Goal: Information Seeking & Learning: Learn about a topic

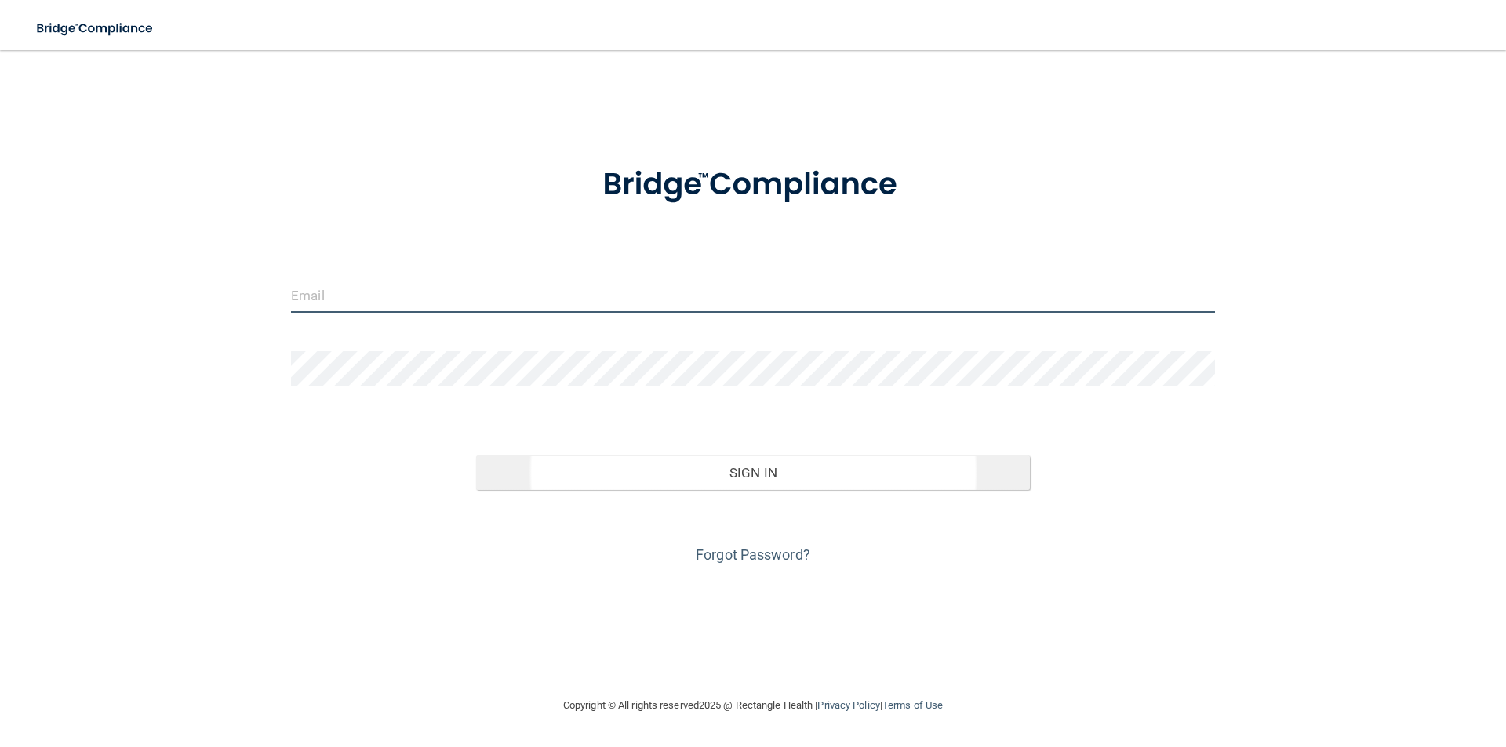
type input "[PERSON_NAME][EMAIL_ADDRESS][DOMAIN_NAME]"
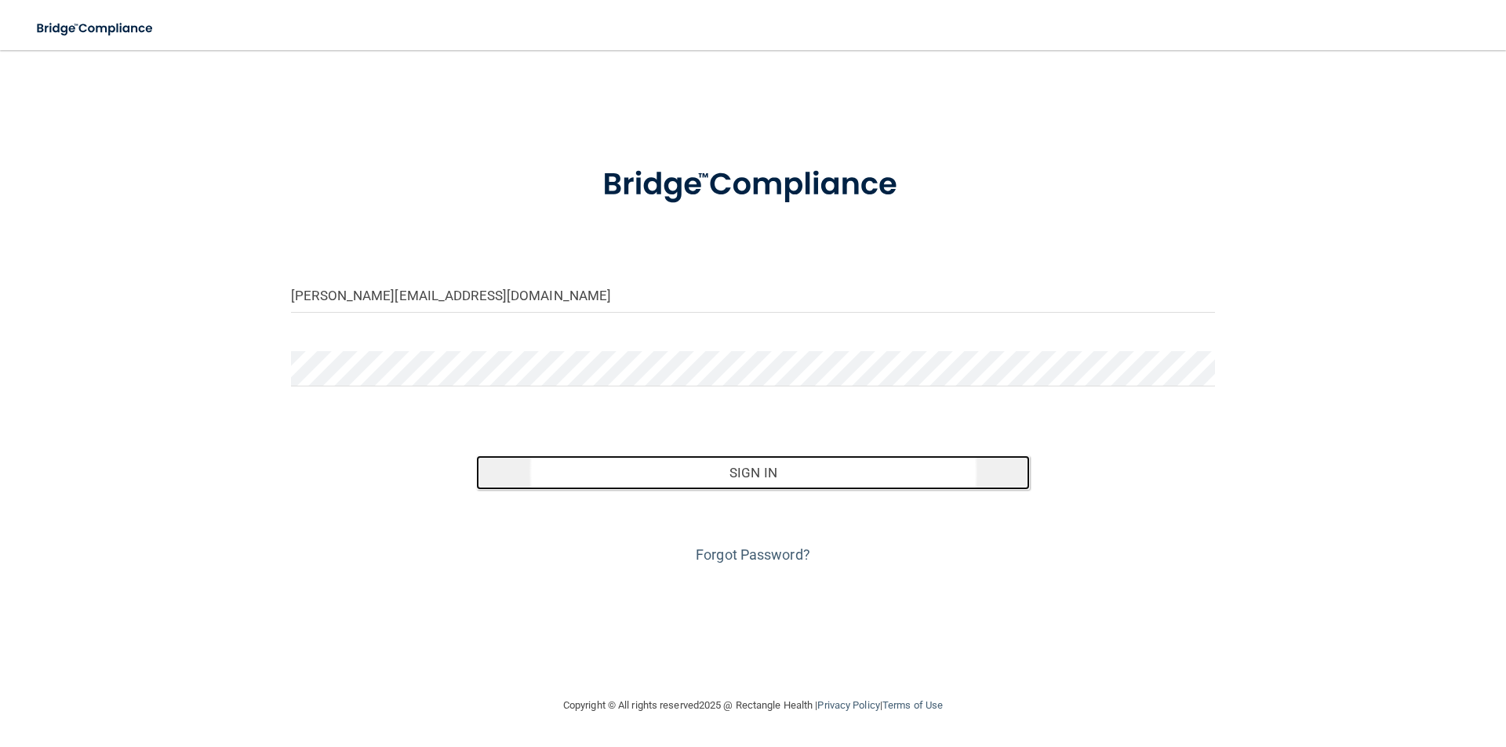
click at [727, 476] on button "Sign In" at bounding box center [753, 473] width 555 height 35
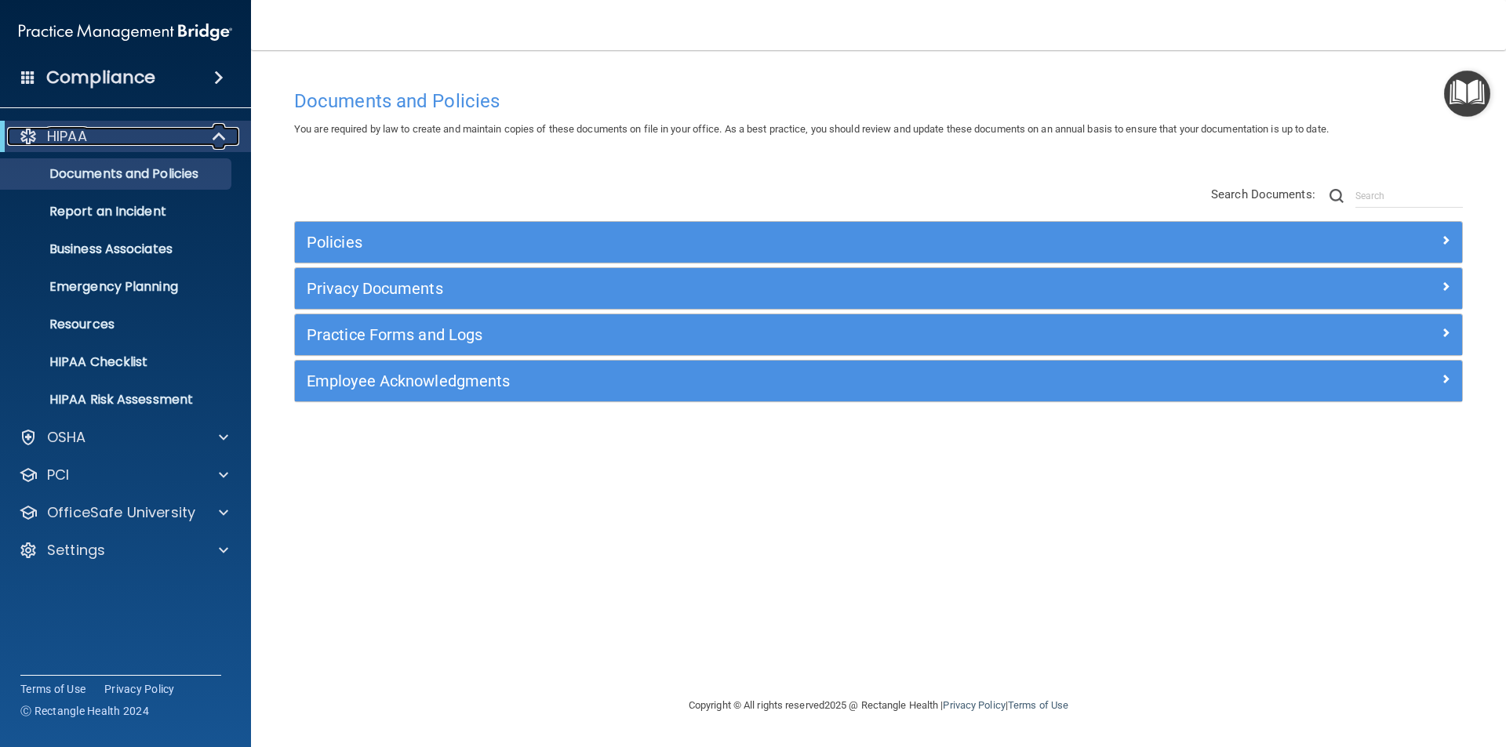
click at [87, 144] on p "HIPAA" at bounding box center [67, 136] width 40 height 19
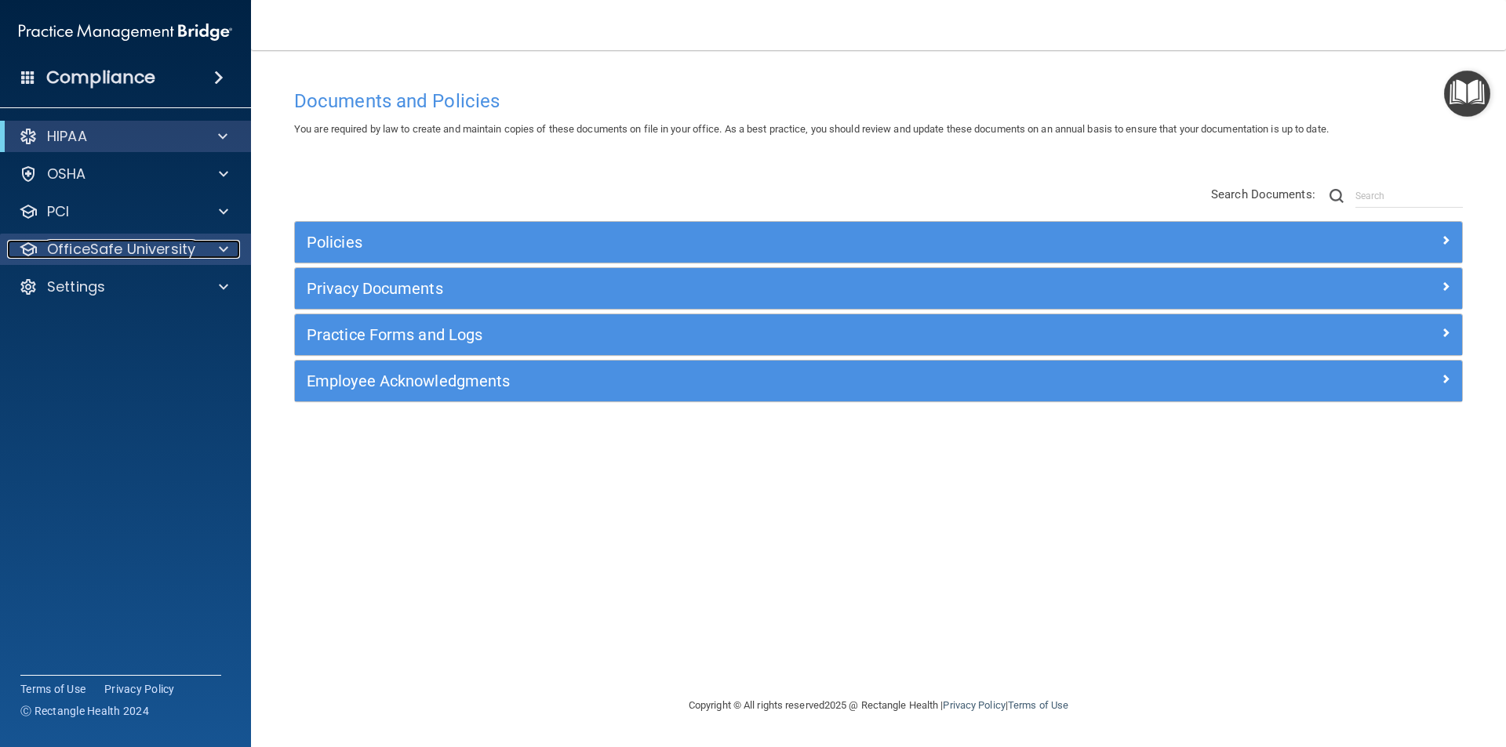
click at [90, 253] on p "OfficeSafe University" at bounding box center [121, 249] width 148 height 19
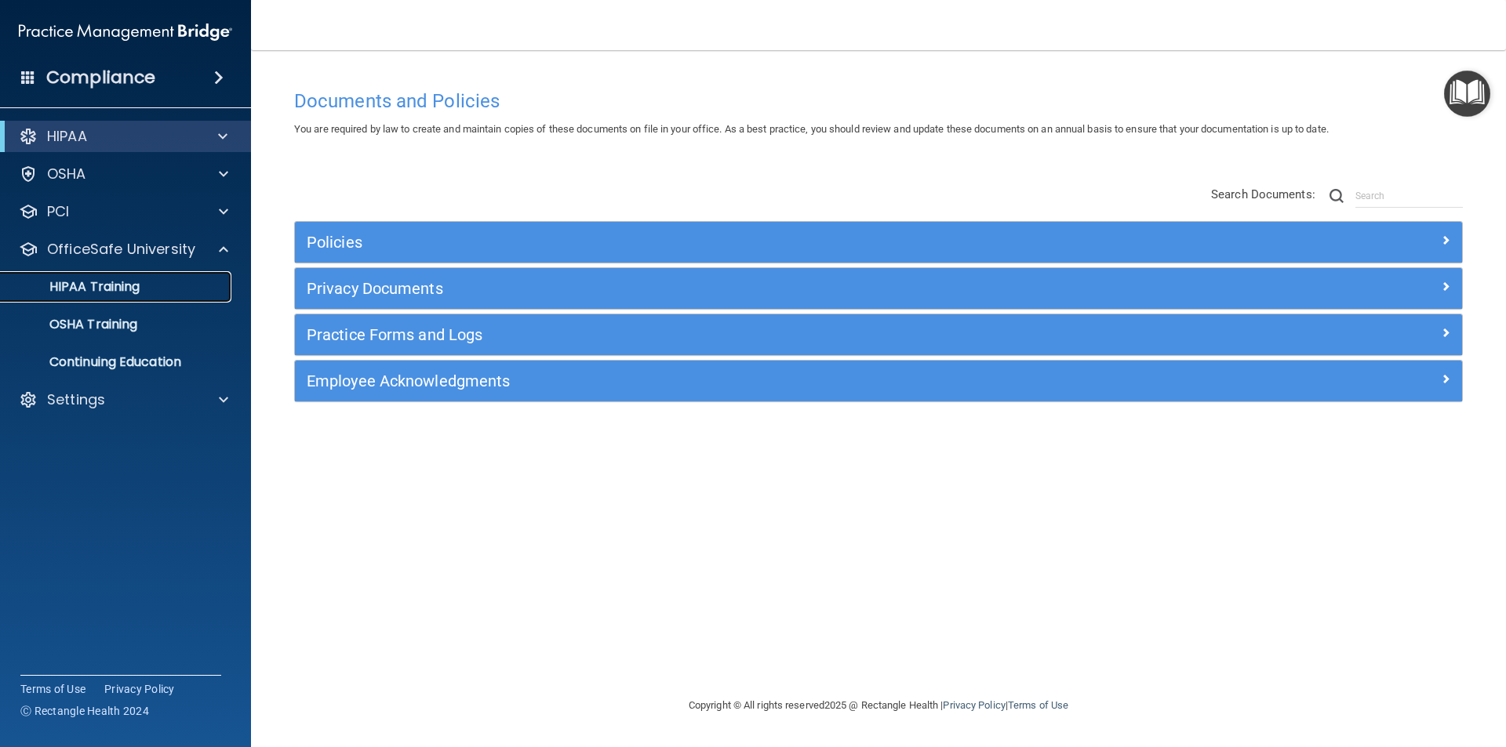
click at [124, 286] on p "HIPAA Training" at bounding box center [74, 287] width 129 height 16
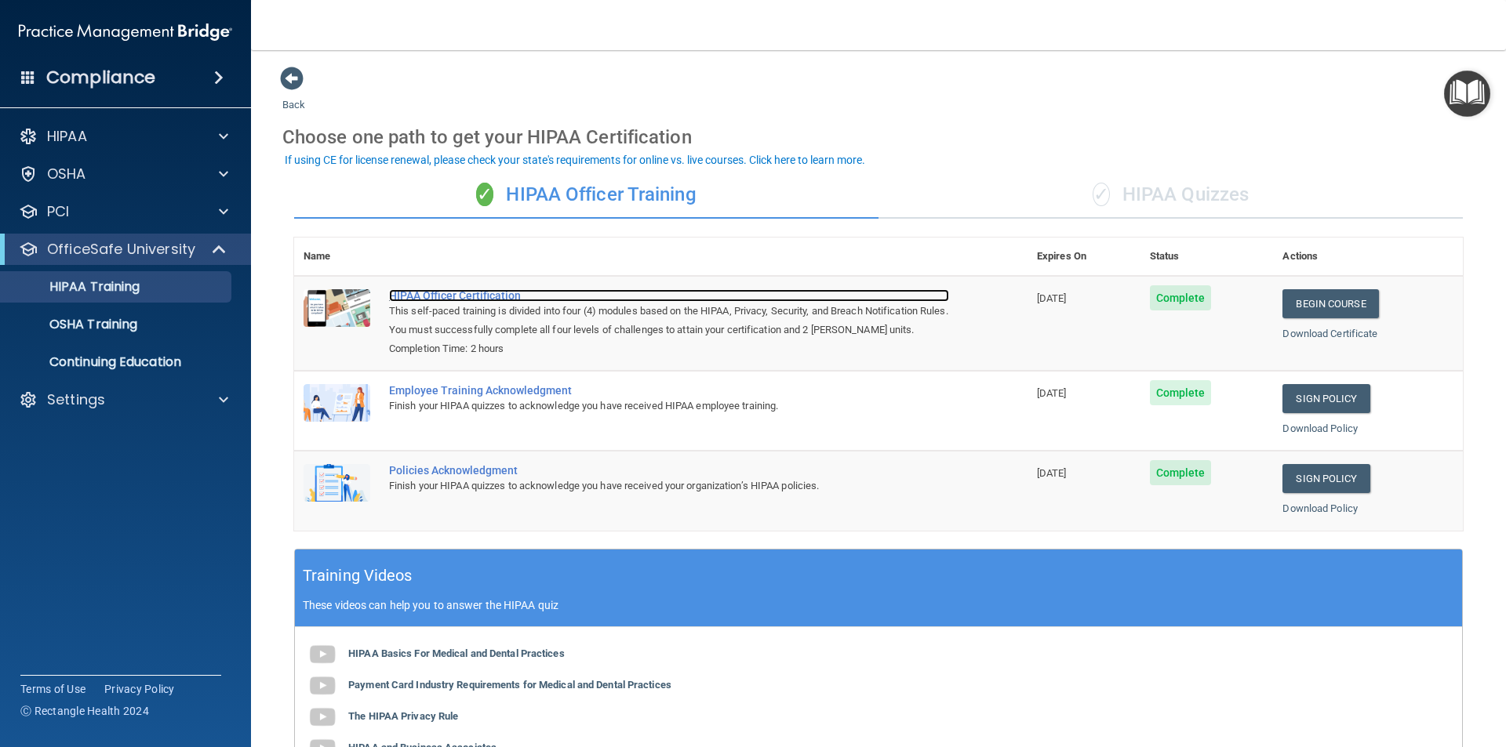
click at [453, 295] on div "HIPAA Officer Certification" at bounding box center [669, 295] width 560 height 13
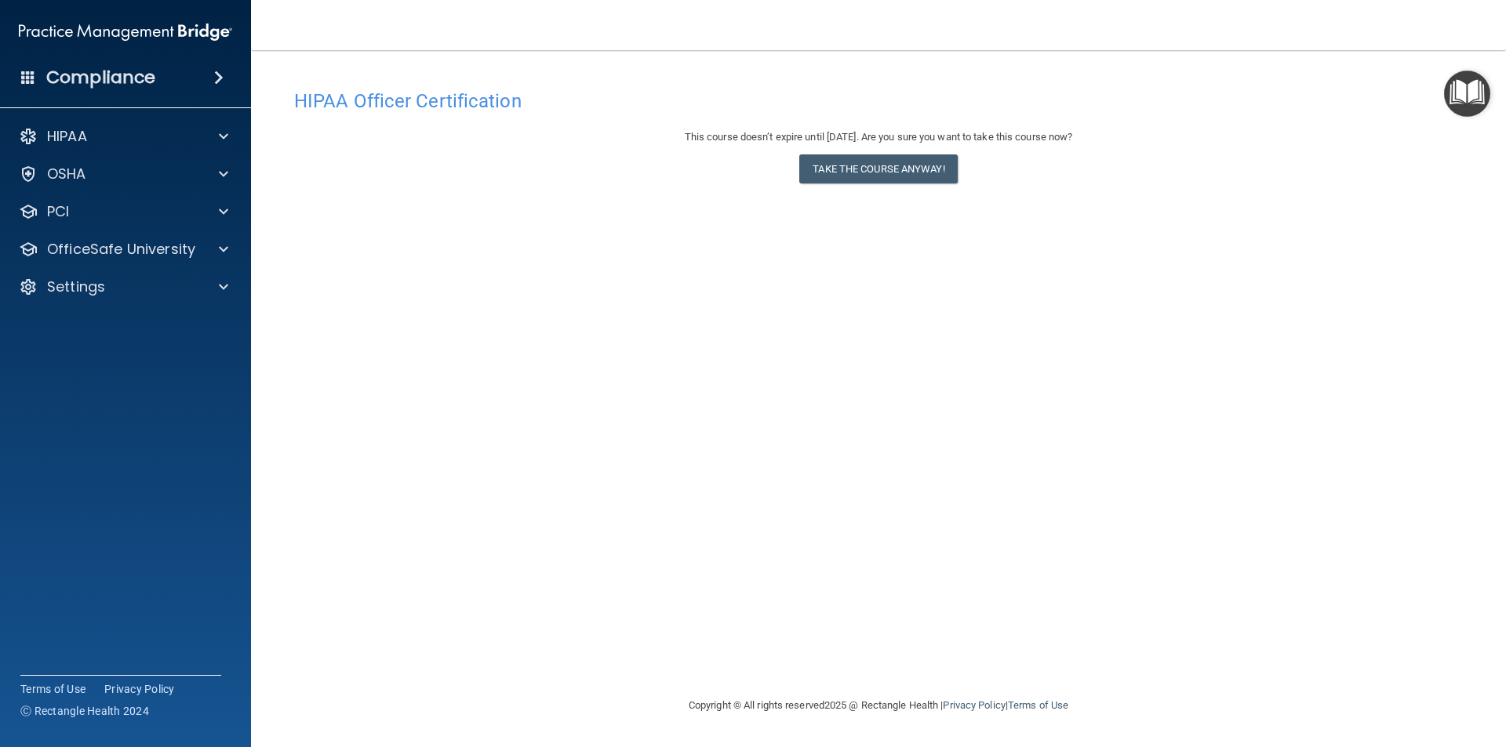
click at [102, 77] on h4 "Compliance" at bounding box center [100, 78] width 109 height 22
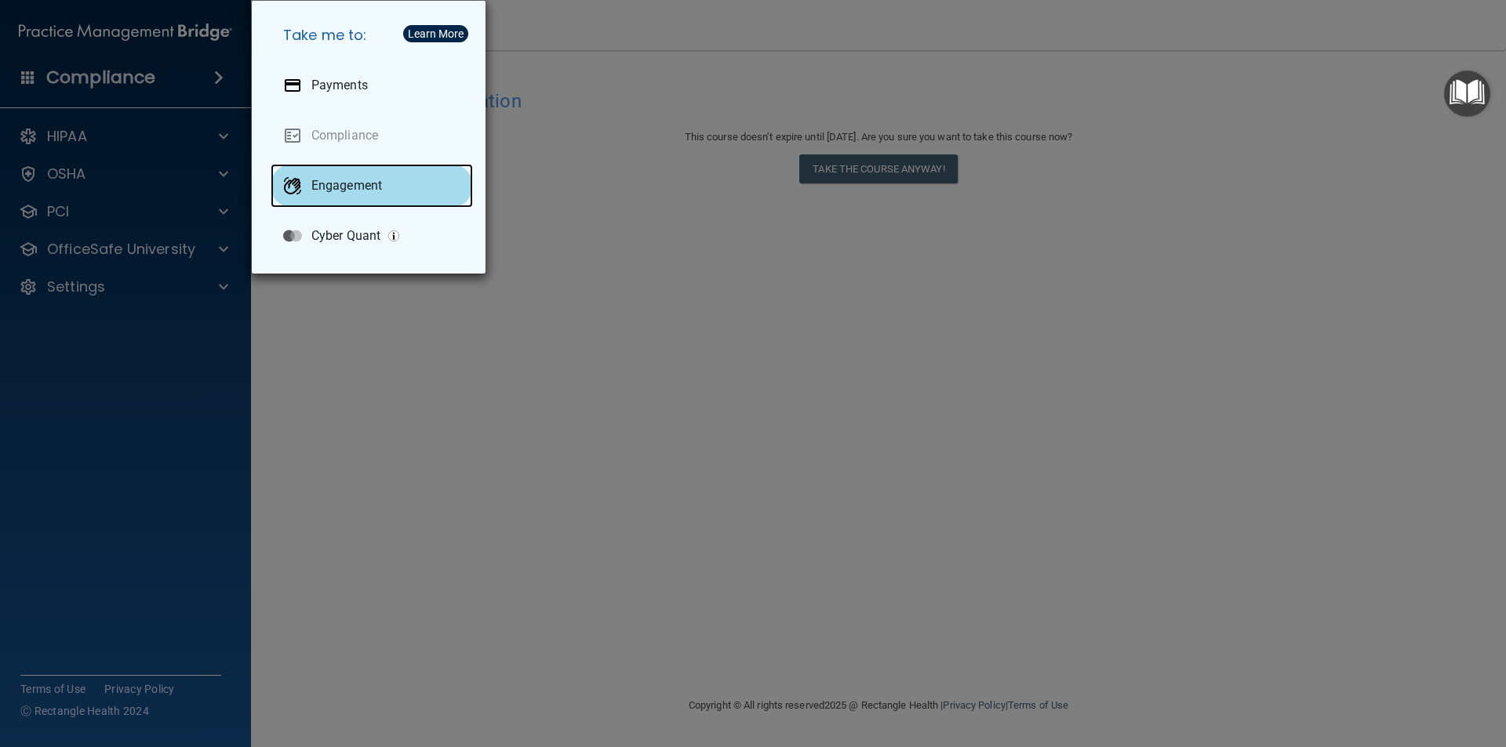
click at [342, 186] on p "Engagement" at bounding box center [346, 186] width 71 height 16
